Goal: Check status: Check status

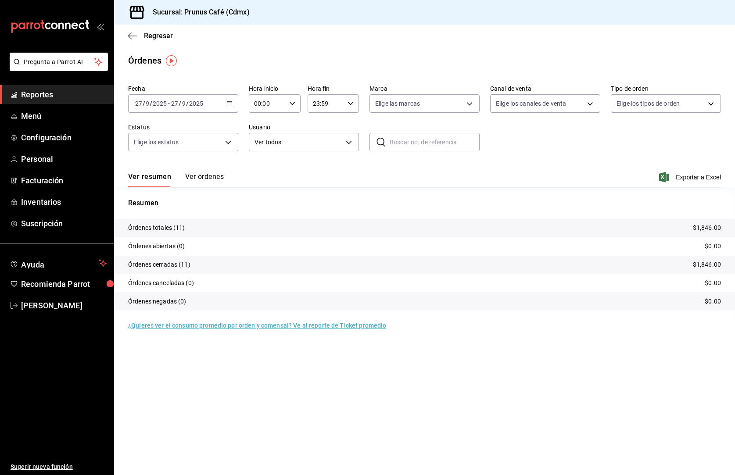
click at [128, 33] on div "Regresar" at bounding box center [424, 36] width 621 height 22
click at [132, 33] on icon "button" at bounding box center [132, 36] width 9 height 8
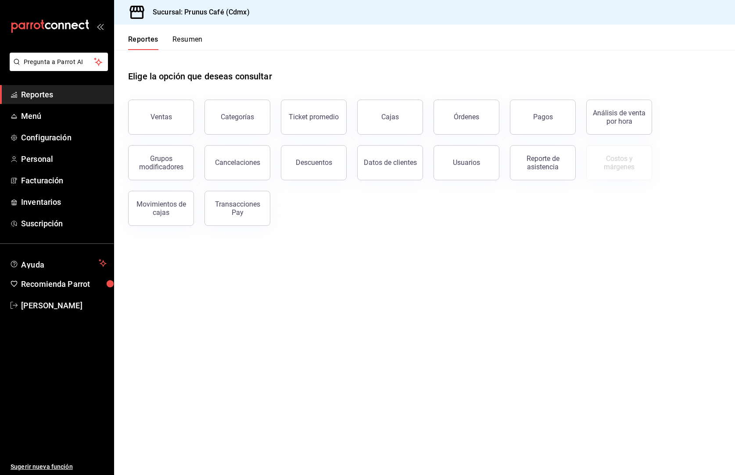
scroll to position [0, 0]
click at [190, 37] on button "Resumen" at bounding box center [187, 42] width 30 height 15
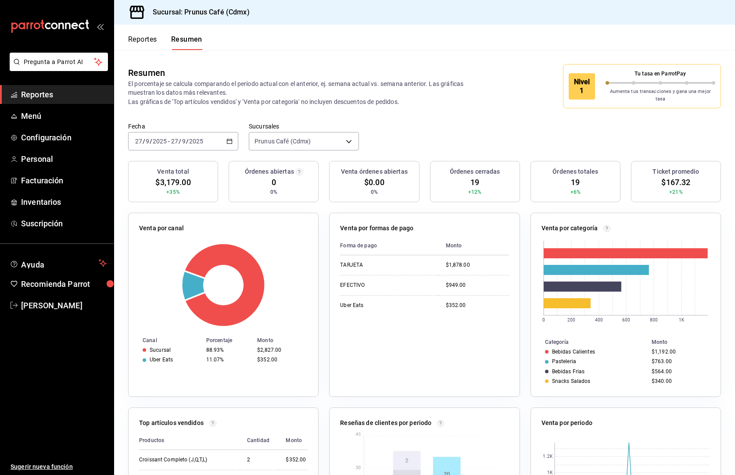
click at [192, 138] on input "2025" at bounding box center [196, 141] width 15 height 7
click at [221, 136] on div "[DATE] [DATE] - [DATE] [DATE]" at bounding box center [183, 141] width 110 height 18
click at [167, 205] on span "Semana actual" at bounding box center [170, 207] width 68 height 9
click at [57, 97] on span "Reportes" at bounding box center [64, 95] width 86 height 12
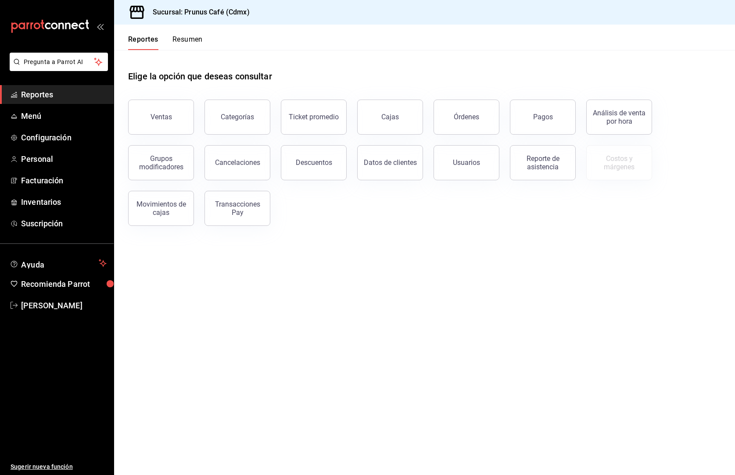
click at [191, 39] on button "Resumen" at bounding box center [187, 42] width 30 height 15
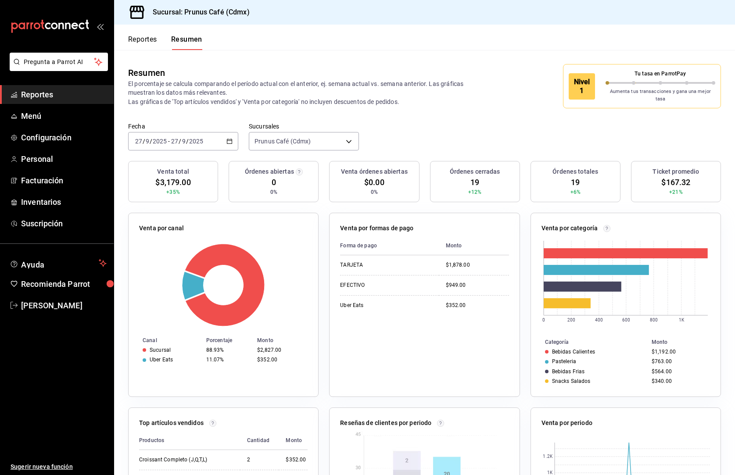
click at [229, 138] on icon "button" at bounding box center [229, 141] width 6 height 6
click at [162, 217] on li "Mes actual" at bounding box center [170, 227] width 82 height 20
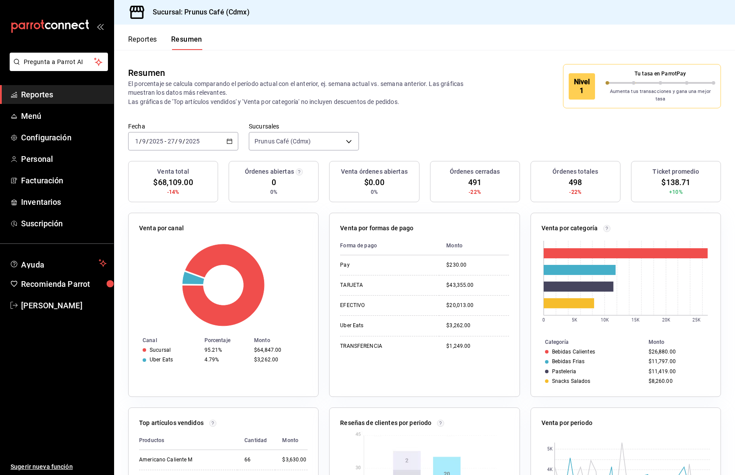
click at [190, 138] on input "2025" at bounding box center [192, 141] width 15 height 7
click at [175, 262] on span "Rango de fechas" at bounding box center [170, 266] width 68 height 9
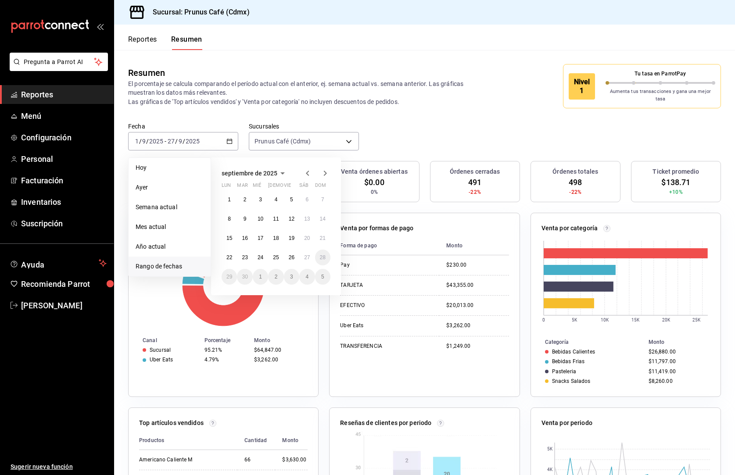
click at [308, 171] on icon "button" at bounding box center [307, 173] width 3 height 5
click at [291, 197] on abbr "1" at bounding box center [291, 200] width 3 height 6
click at [324, 274] on abbr "31" at bounding box center [323, 277] width 6 height 6
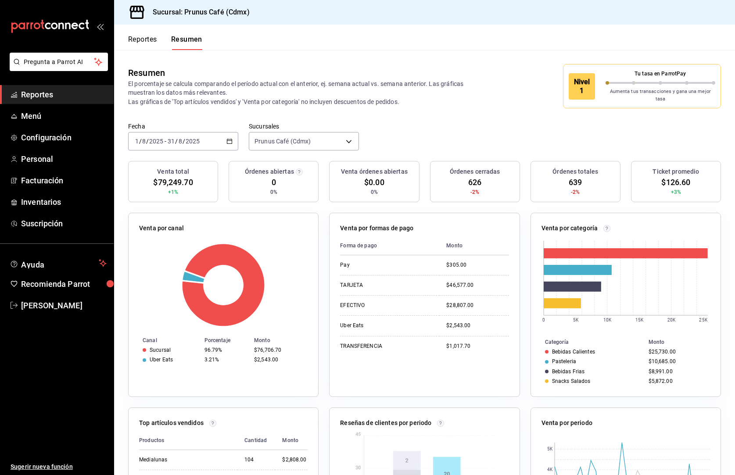
click at [154, 38] on button "Reportes" at bounding box center [142, 42] width 29 height 15
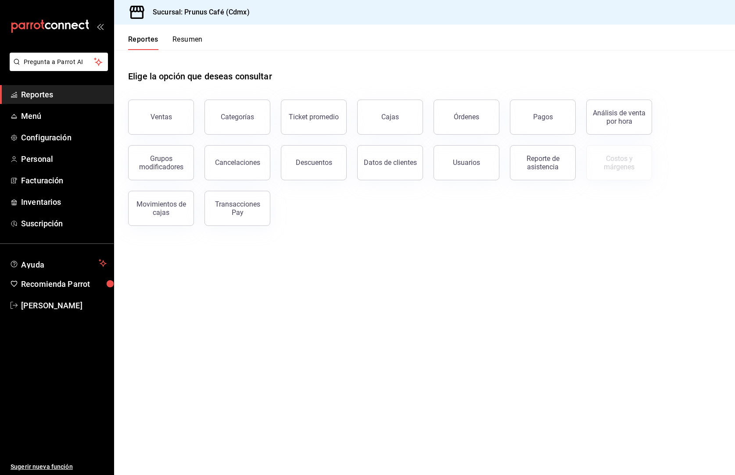
click at [194, 42] on button "Resumen" at bounding box center [187, 42] width 30 height 15
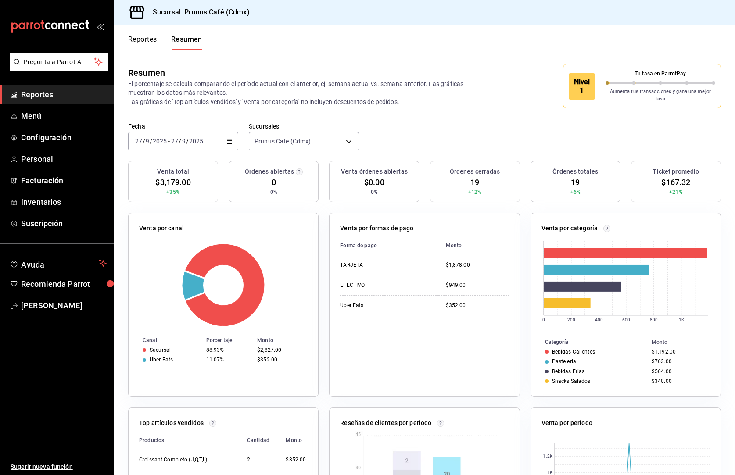
click at [229, 138] on icon "button" at bounding box center [229, 141] width 6 height 6
click at [163, 222] on span "Mes actual" at bounding box center [170, 226] width 68 height 9
